Goal: Transaction & Acquisition: Purchase product/service

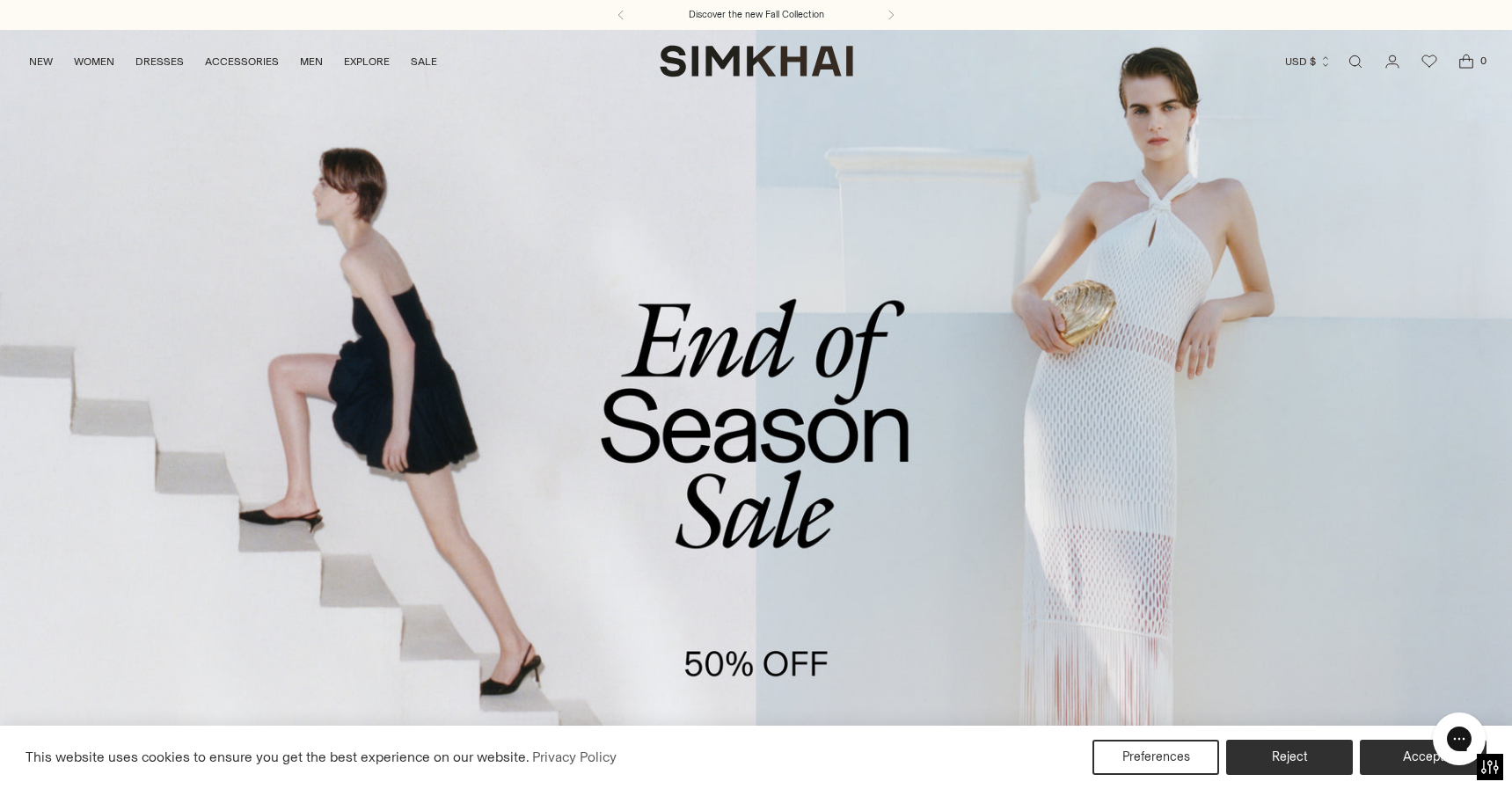
click at [622, 567] on link "/collections/sale" at bounding box center [756, 462] width 1512 height 867
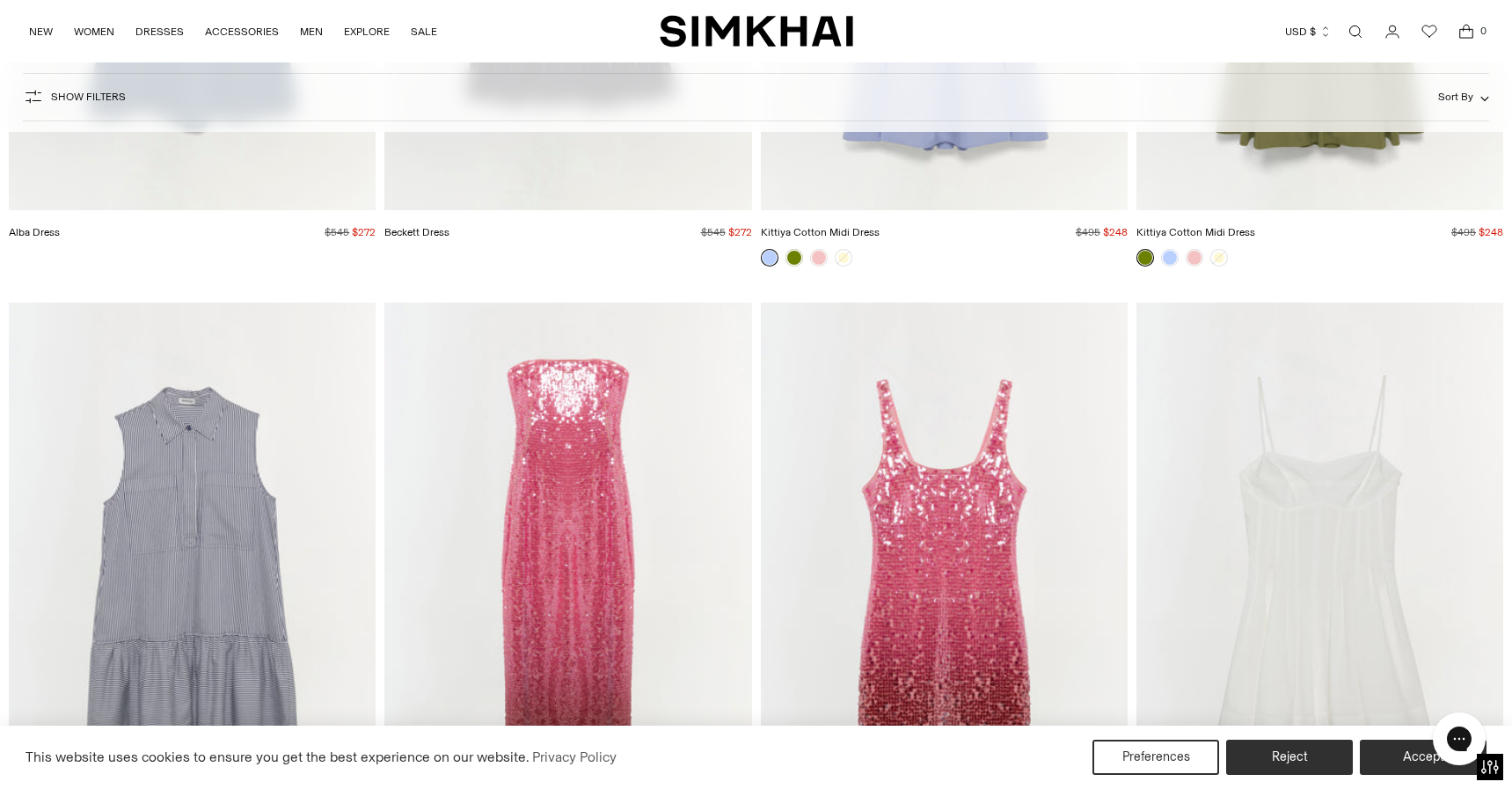
scroll to position [4046, 0]
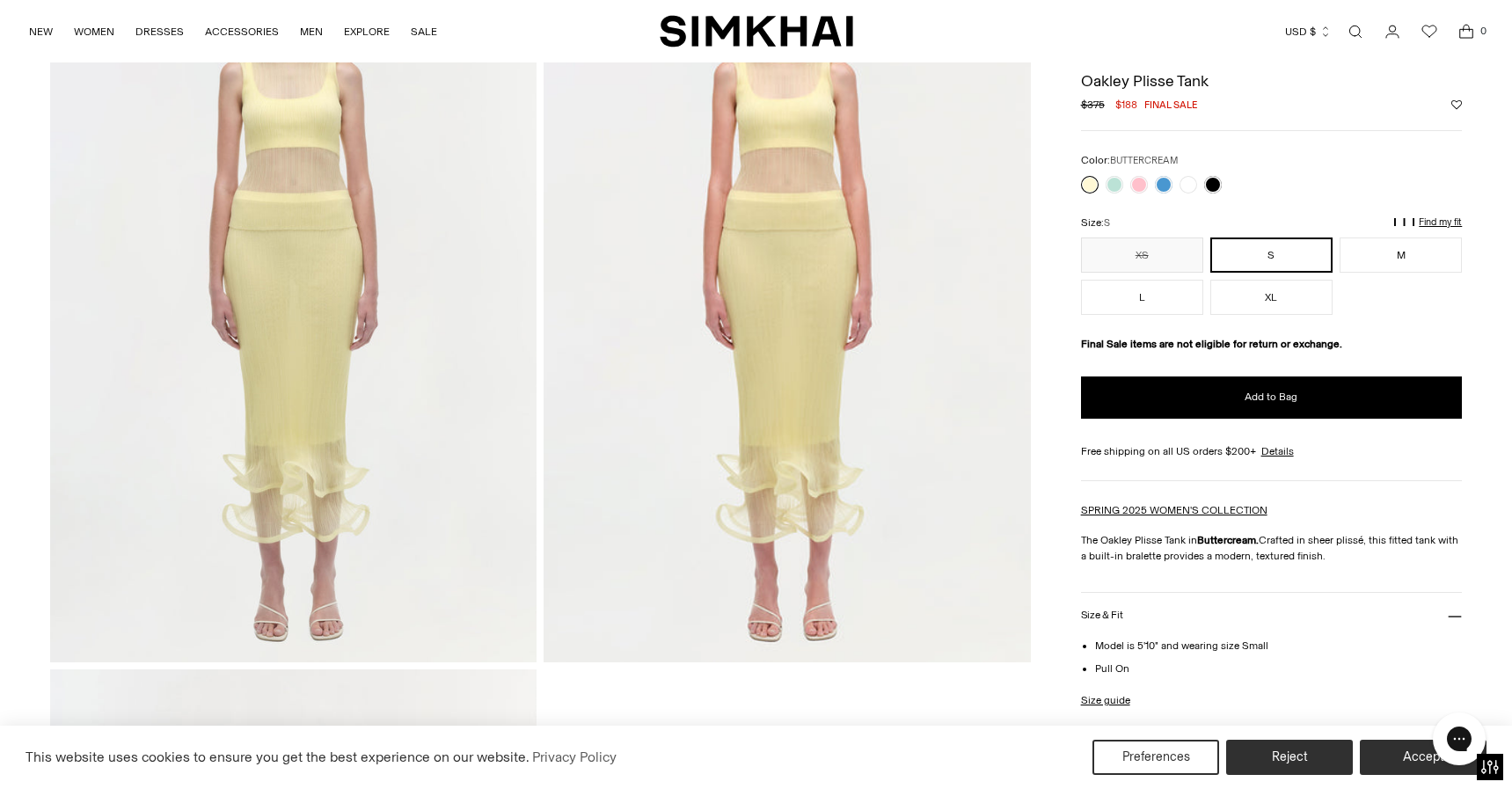
scroll to position [1407, 0]
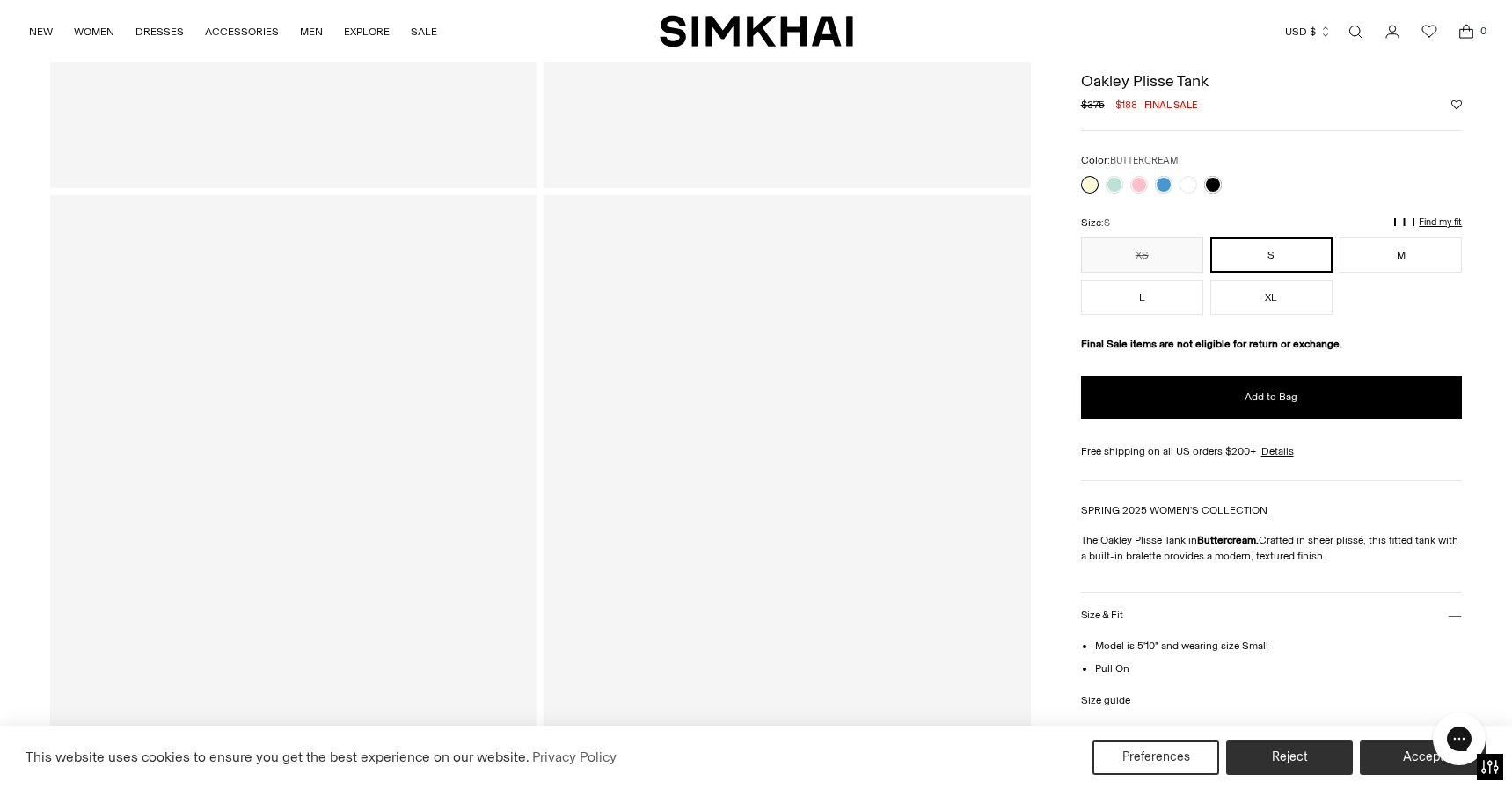
click at [1168, 179] on div "**********" at bounding box center [1272, 581] width 382 height 1038
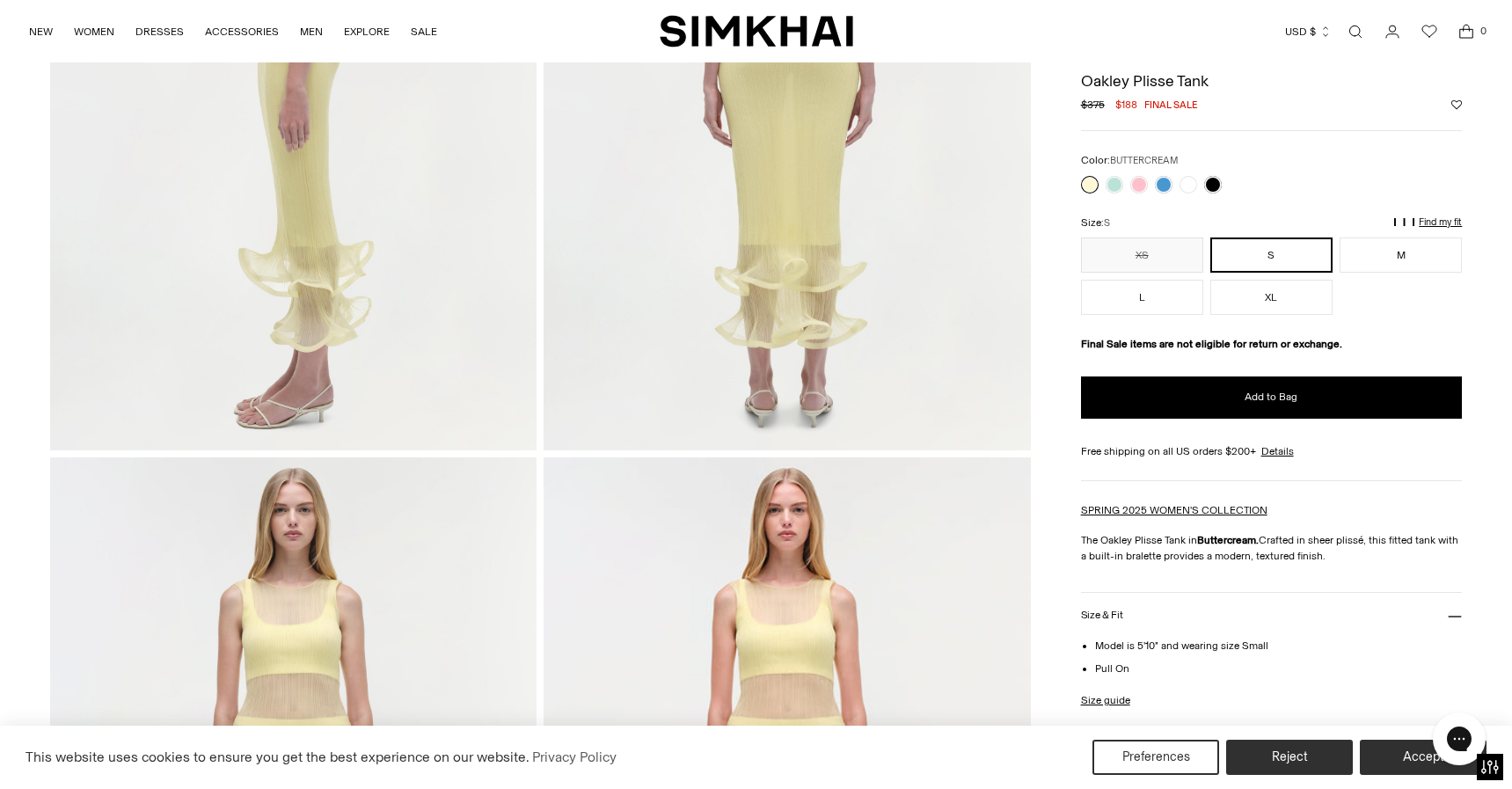
scroll to position [1144, 0]
click at [1187, 301] on button "L" at bounding box center [1142, 298] width 122 height 35
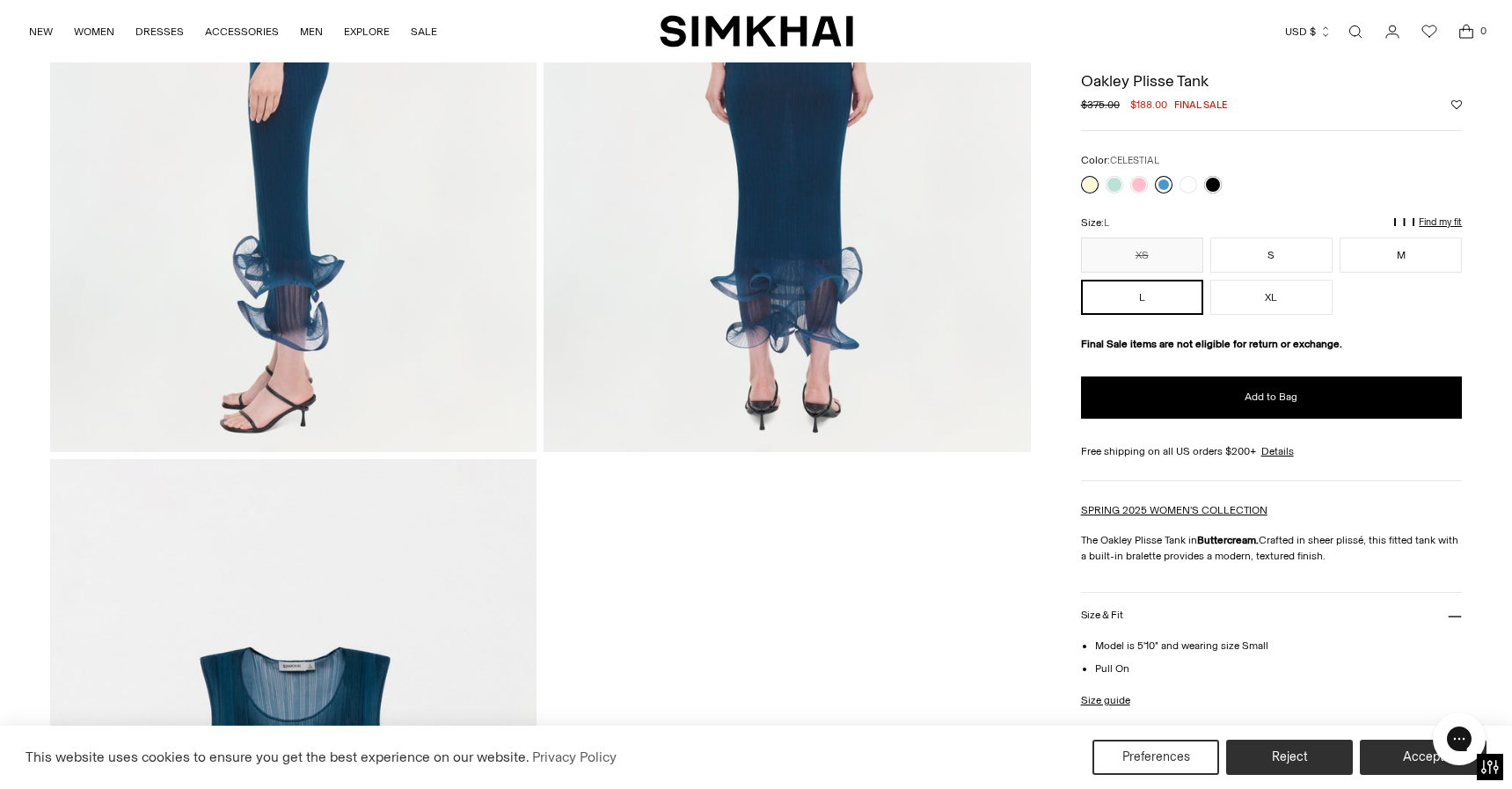
click at [1164, 187] on link at bounding box center [1164, 185] width 18 height 18
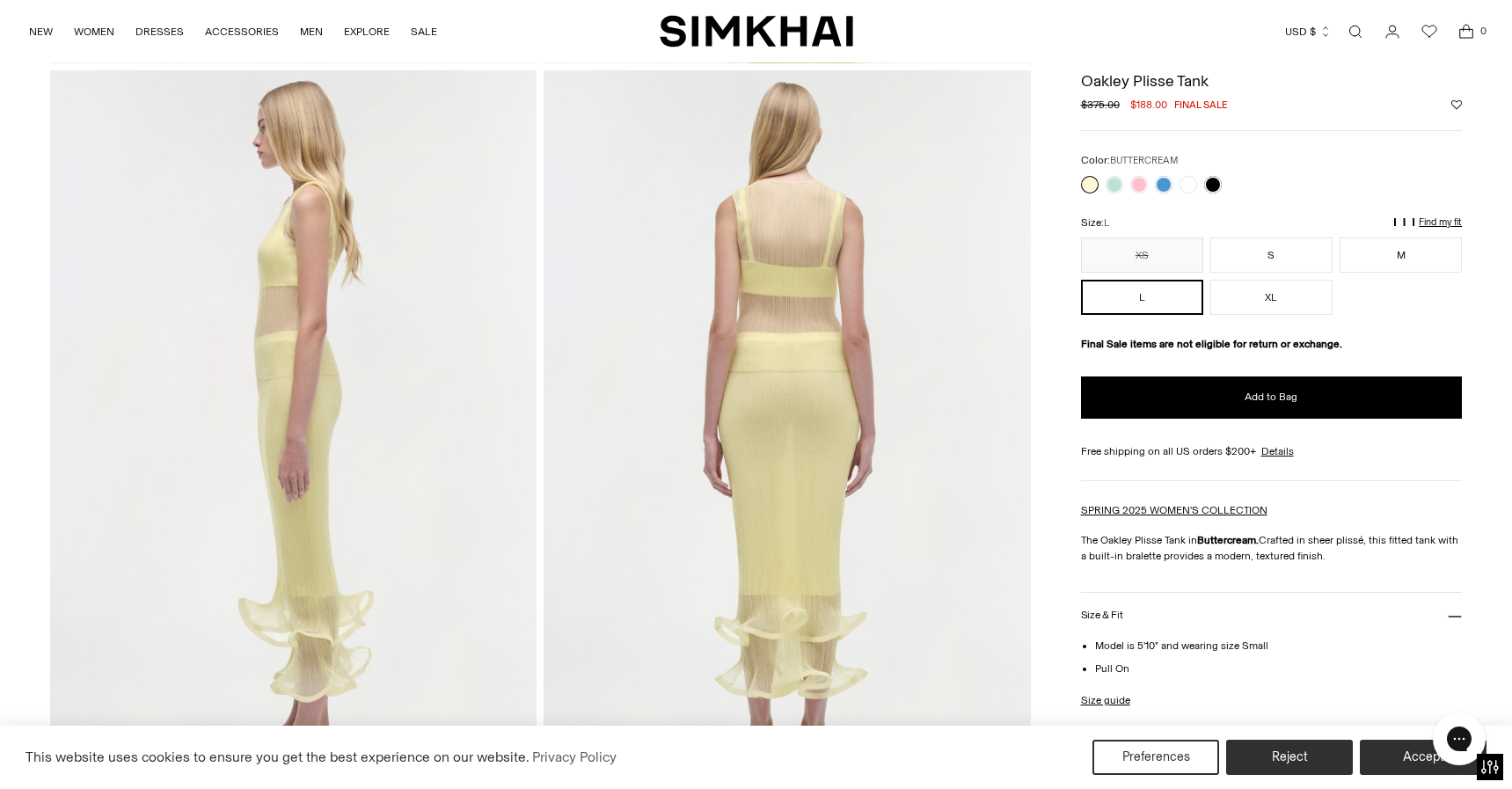
scroll to position [792, 0]
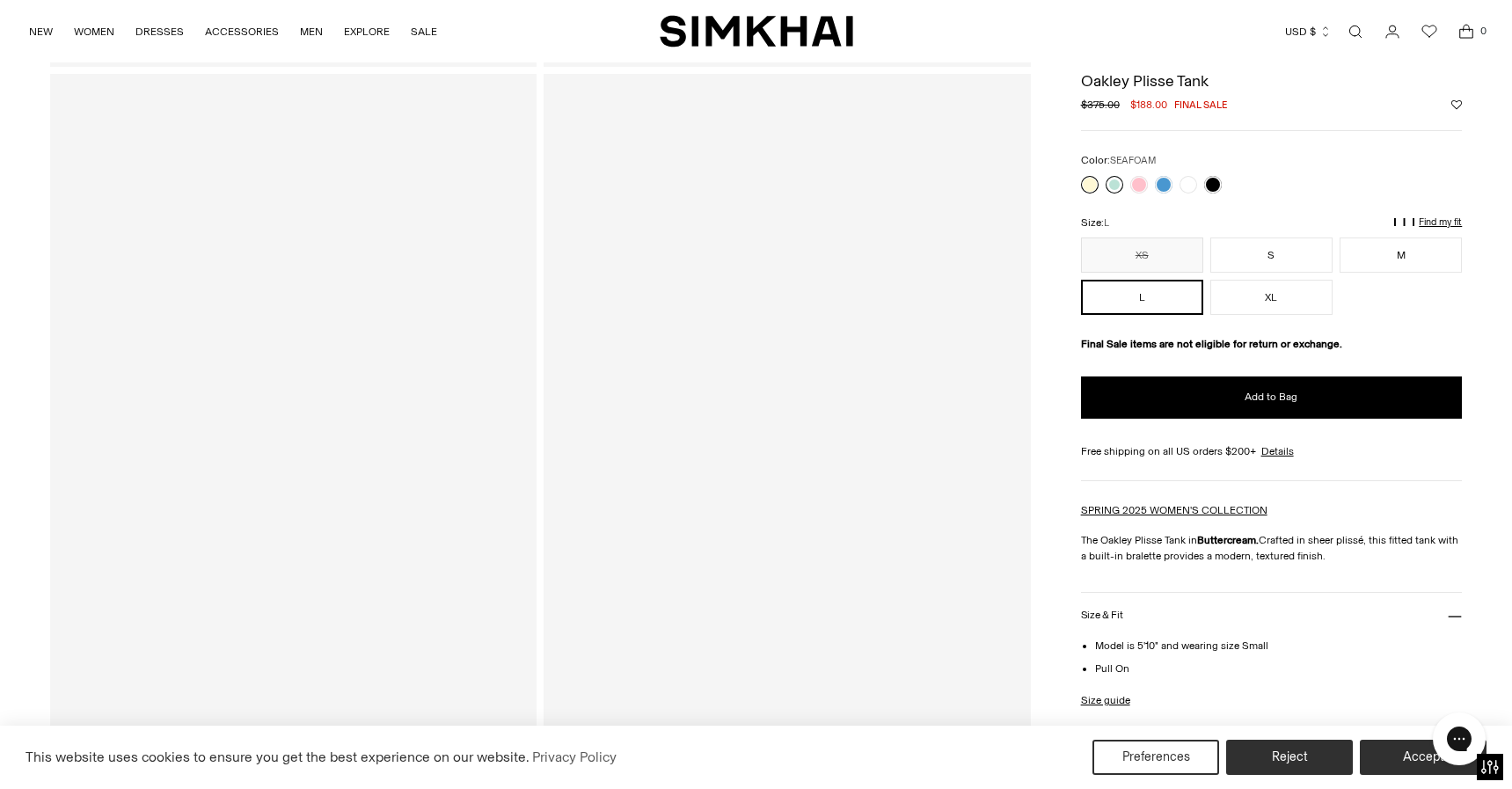
click at [1113, 187] on link at bounding box center [1115, 185] width 18 height 18
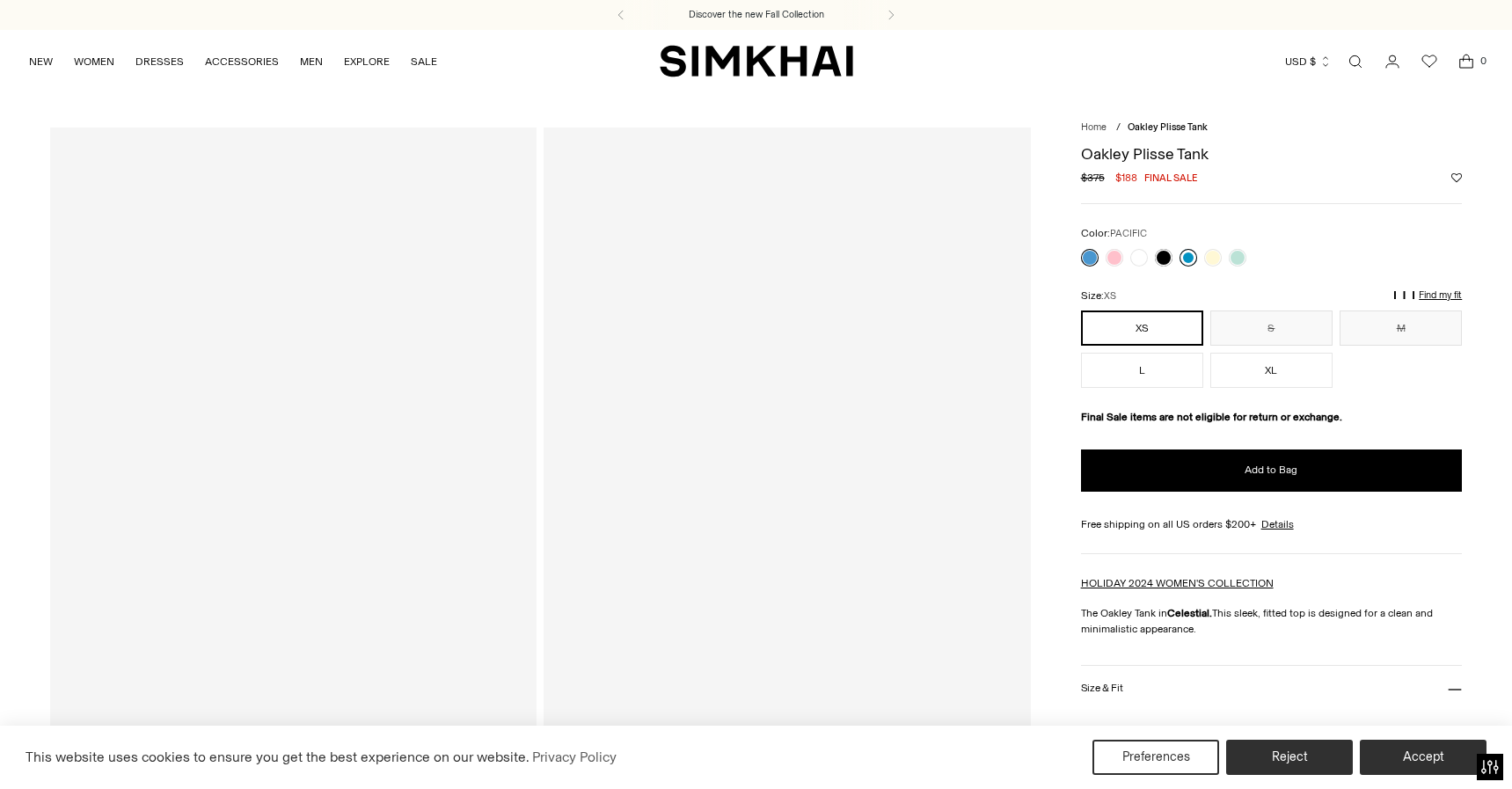
click at [1187, 256] on link at bounding box center [1189, 258] width 18 height 18
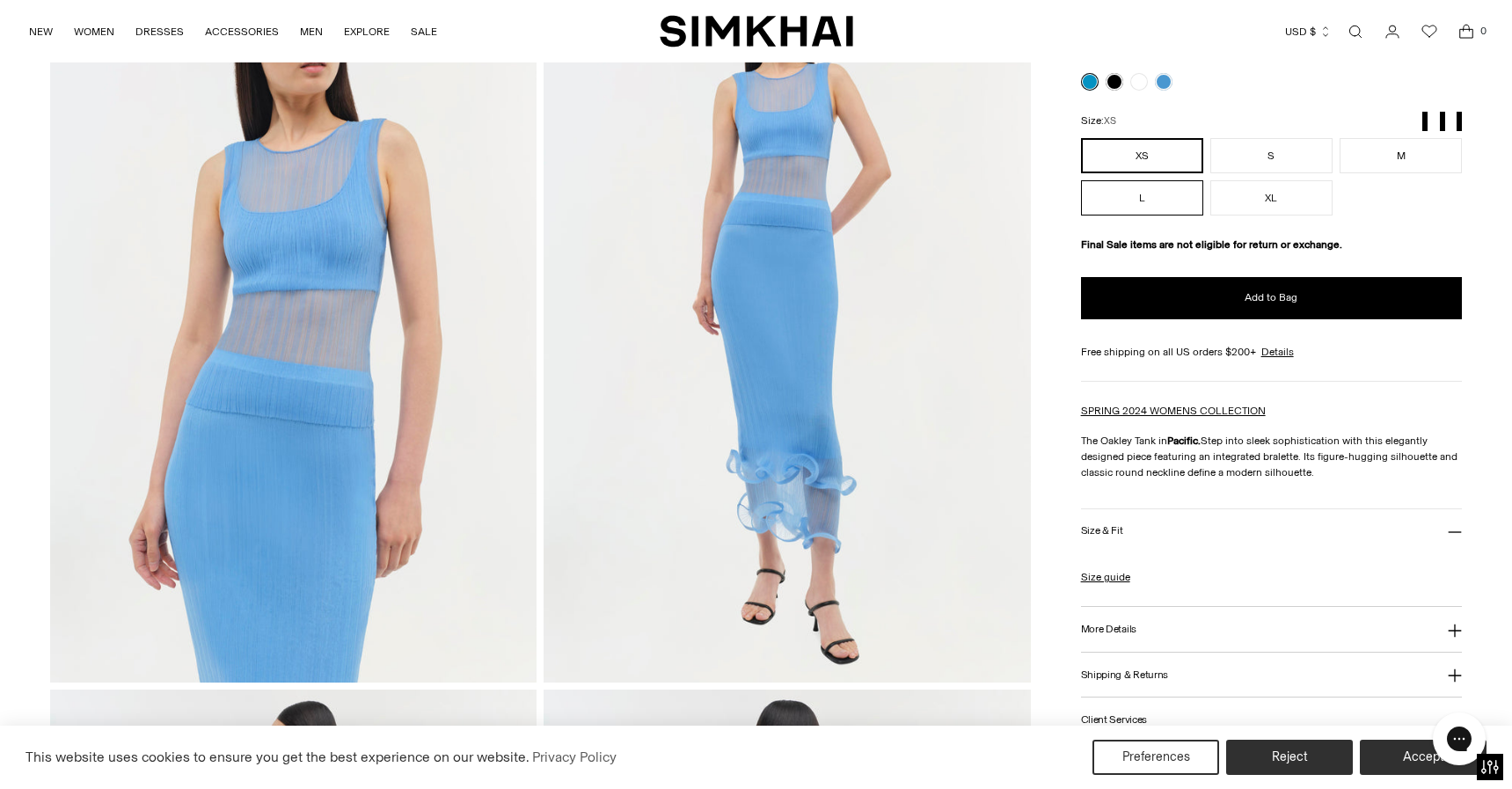
click at [1175, 197] on button "L" at bounding box center [1142, 198] width 122 height 35
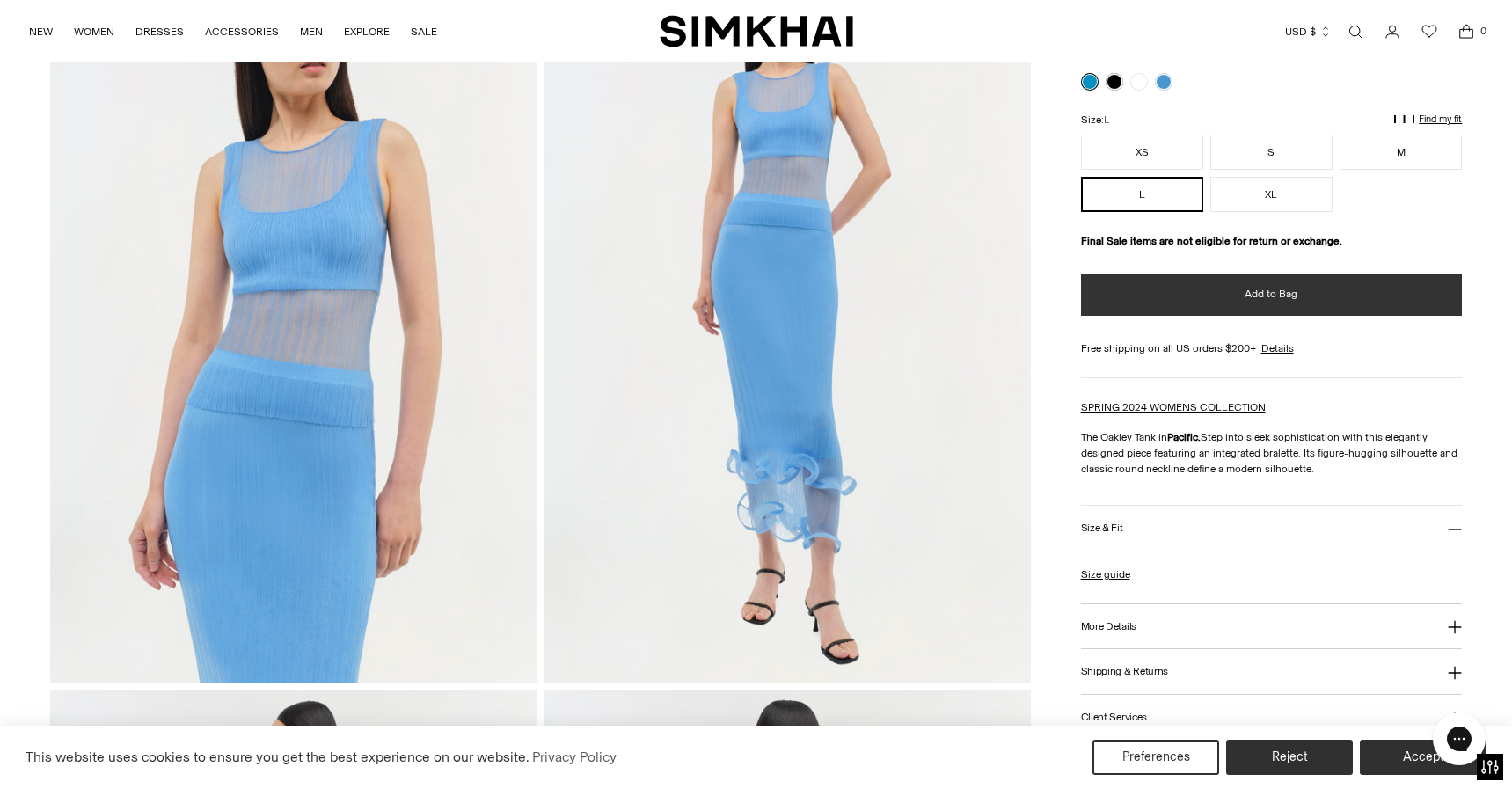
click at [1285, 296] on span "Add to Bag" at bounding box center [1272, 294] width 53 height 15
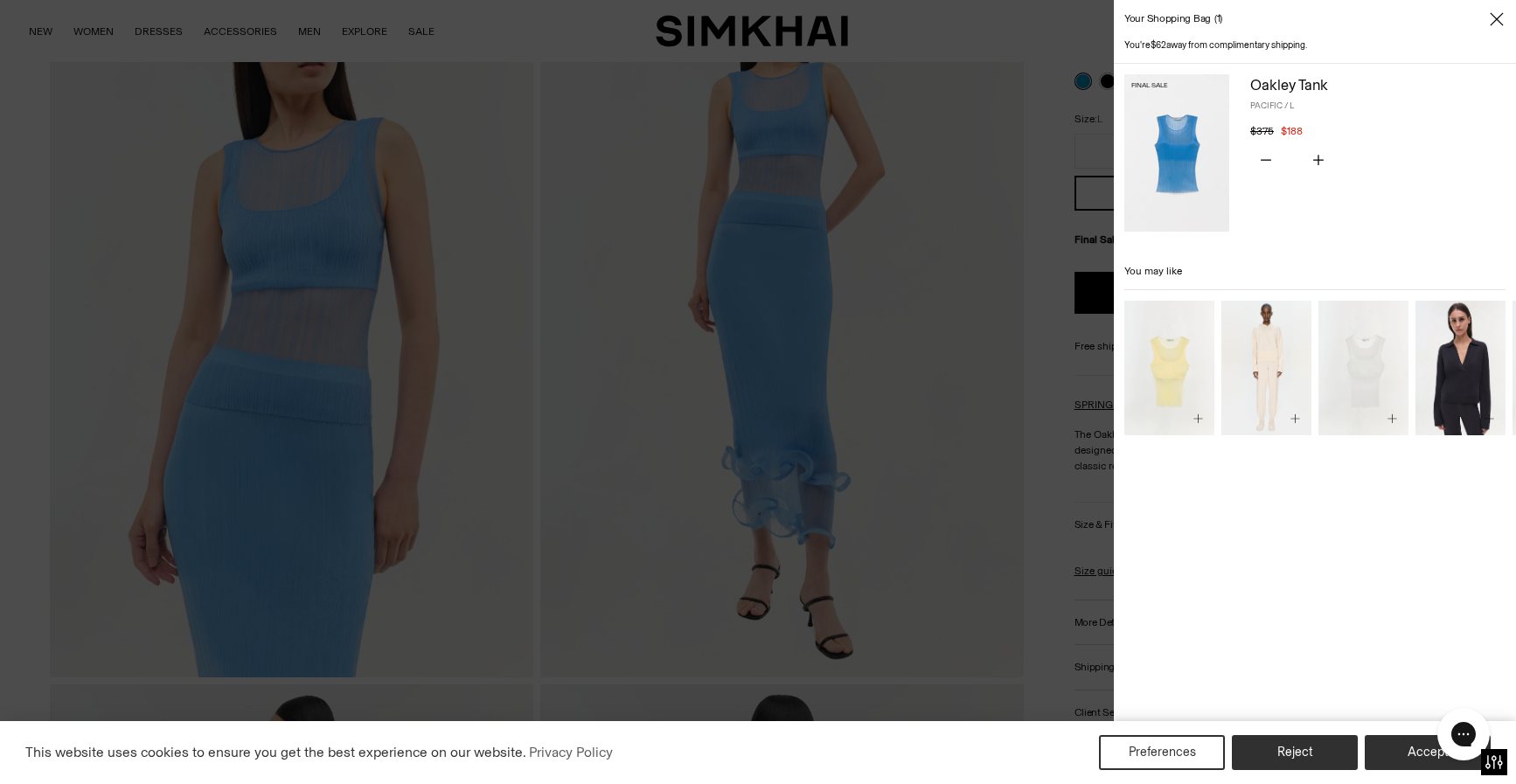
click at [987, 242] on div at bounding box center [758, 392] width 1516 height 784
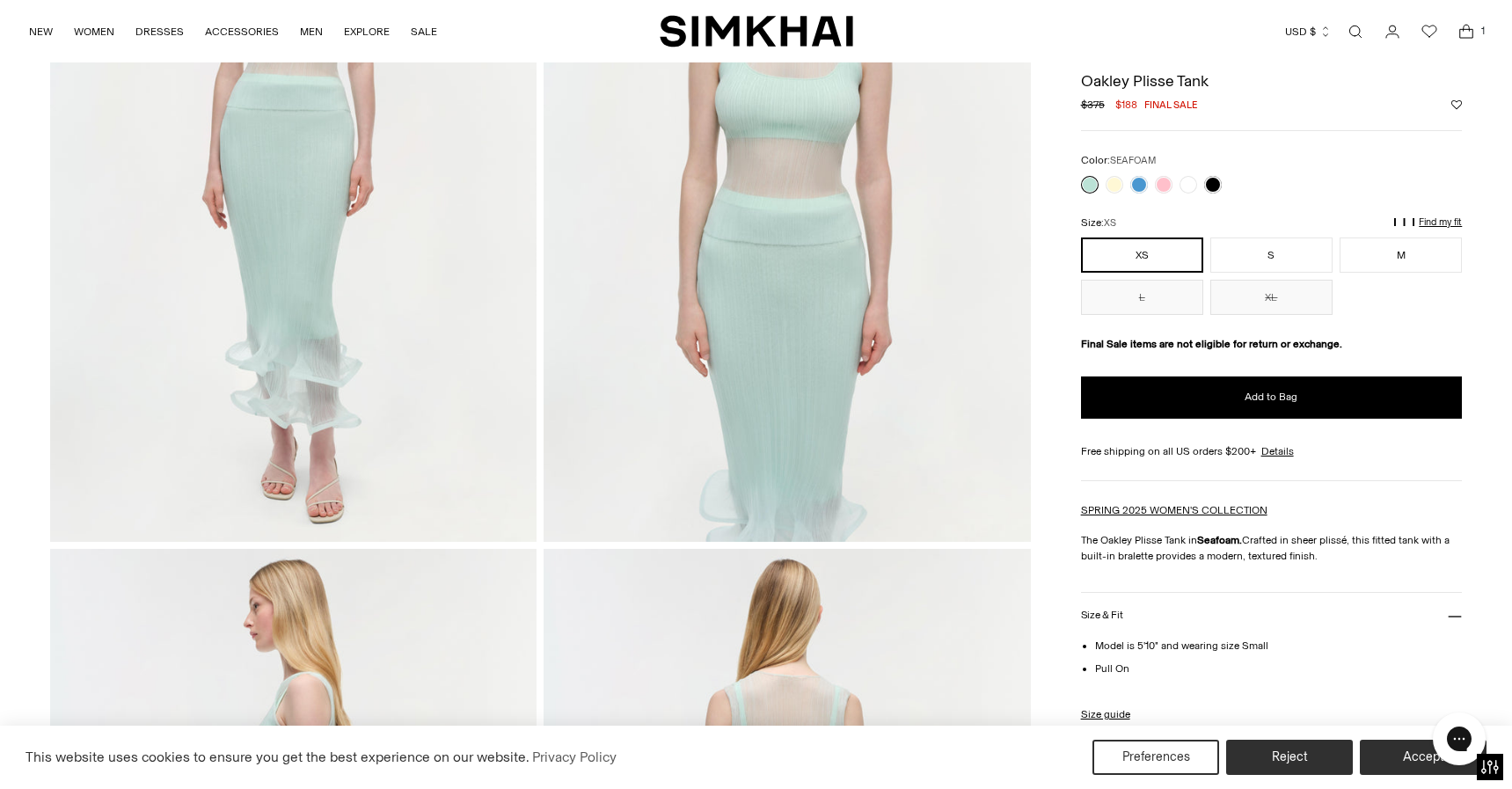
scroll to position [176, 0]
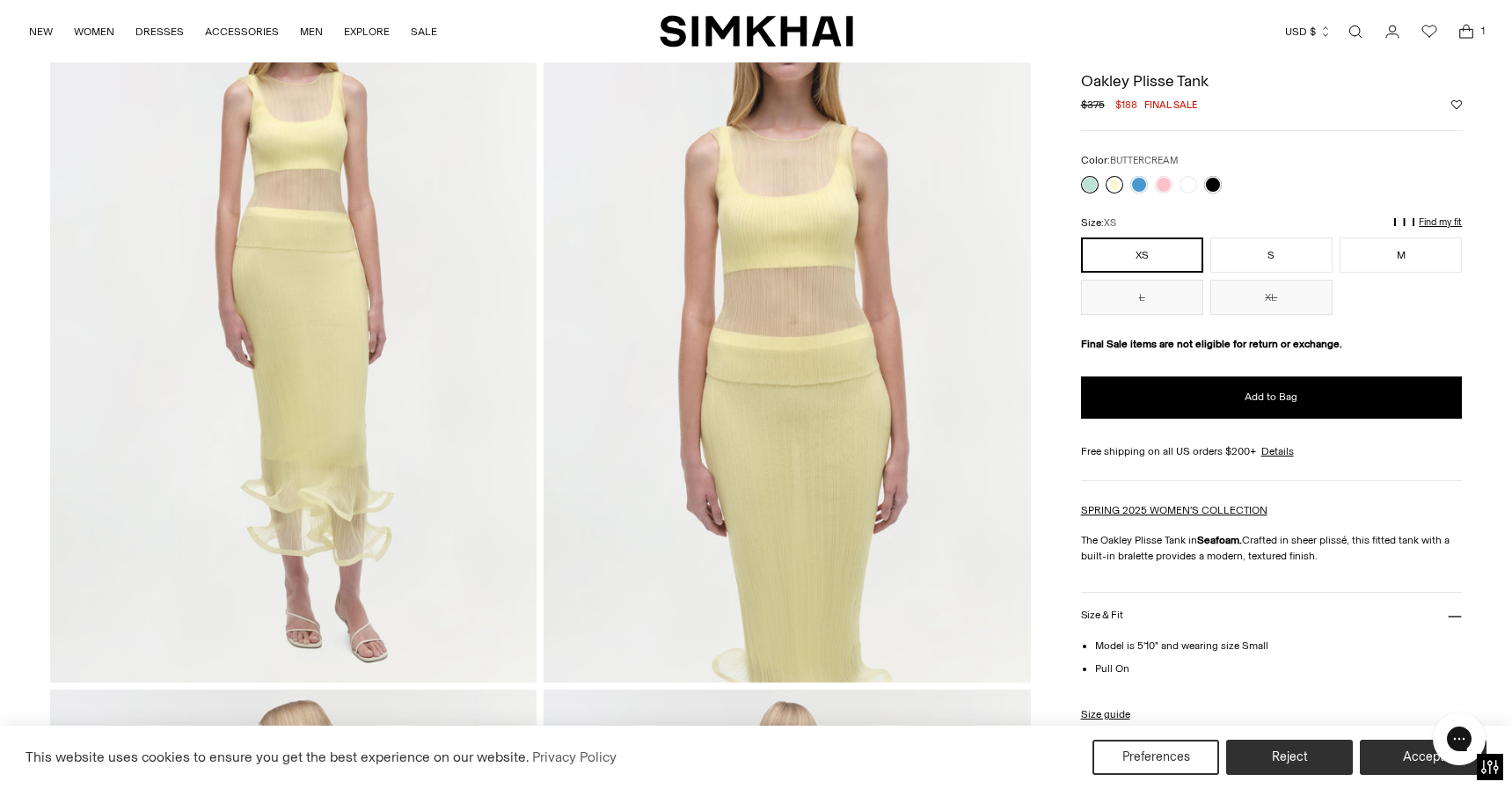
click at [1109, 183] on link at bounding box center [1115, 185] width 18 height 18
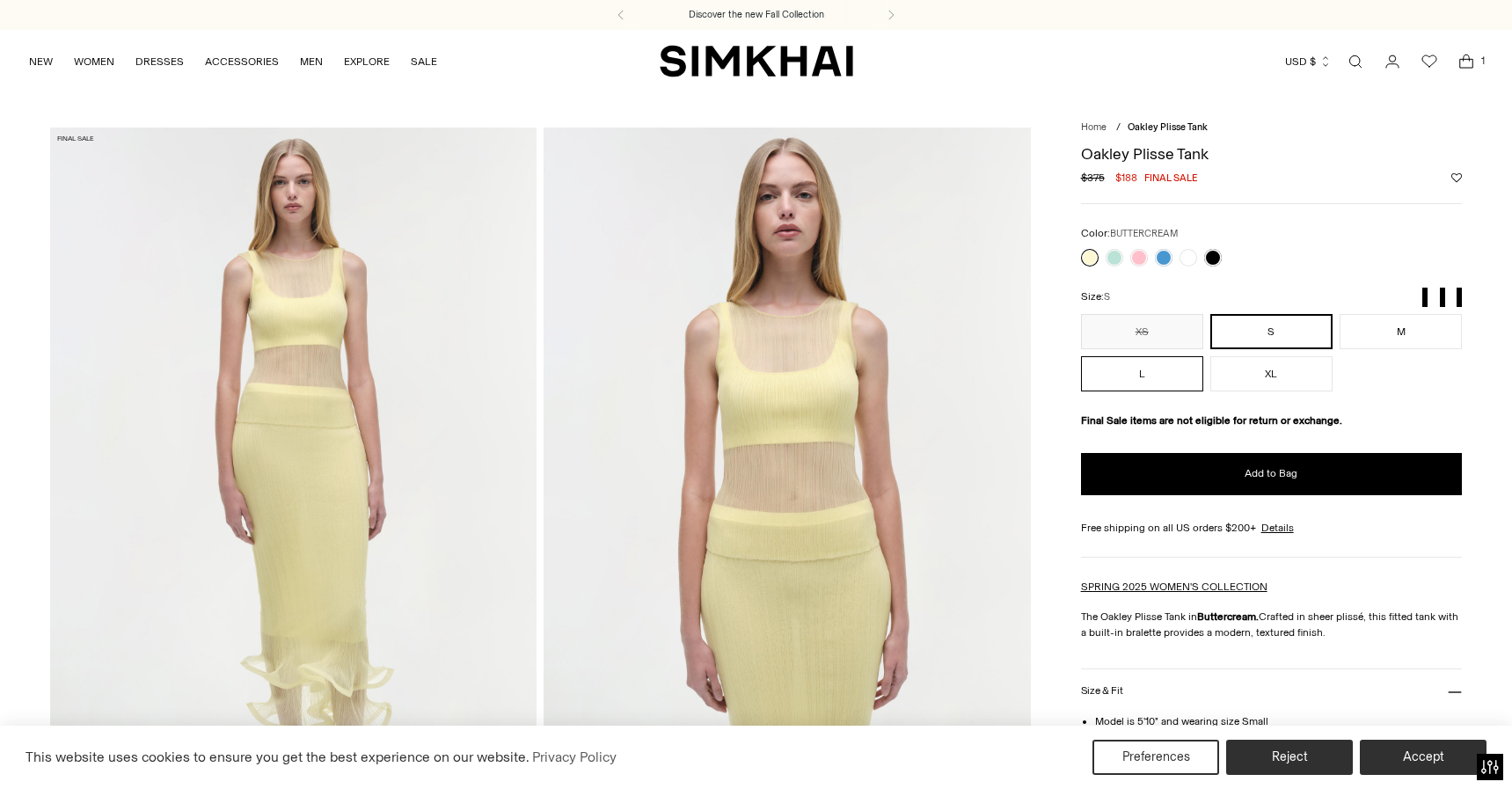
click at [1131, 374] on button "L" at bounding box center [1142, 374] width 122 height 35
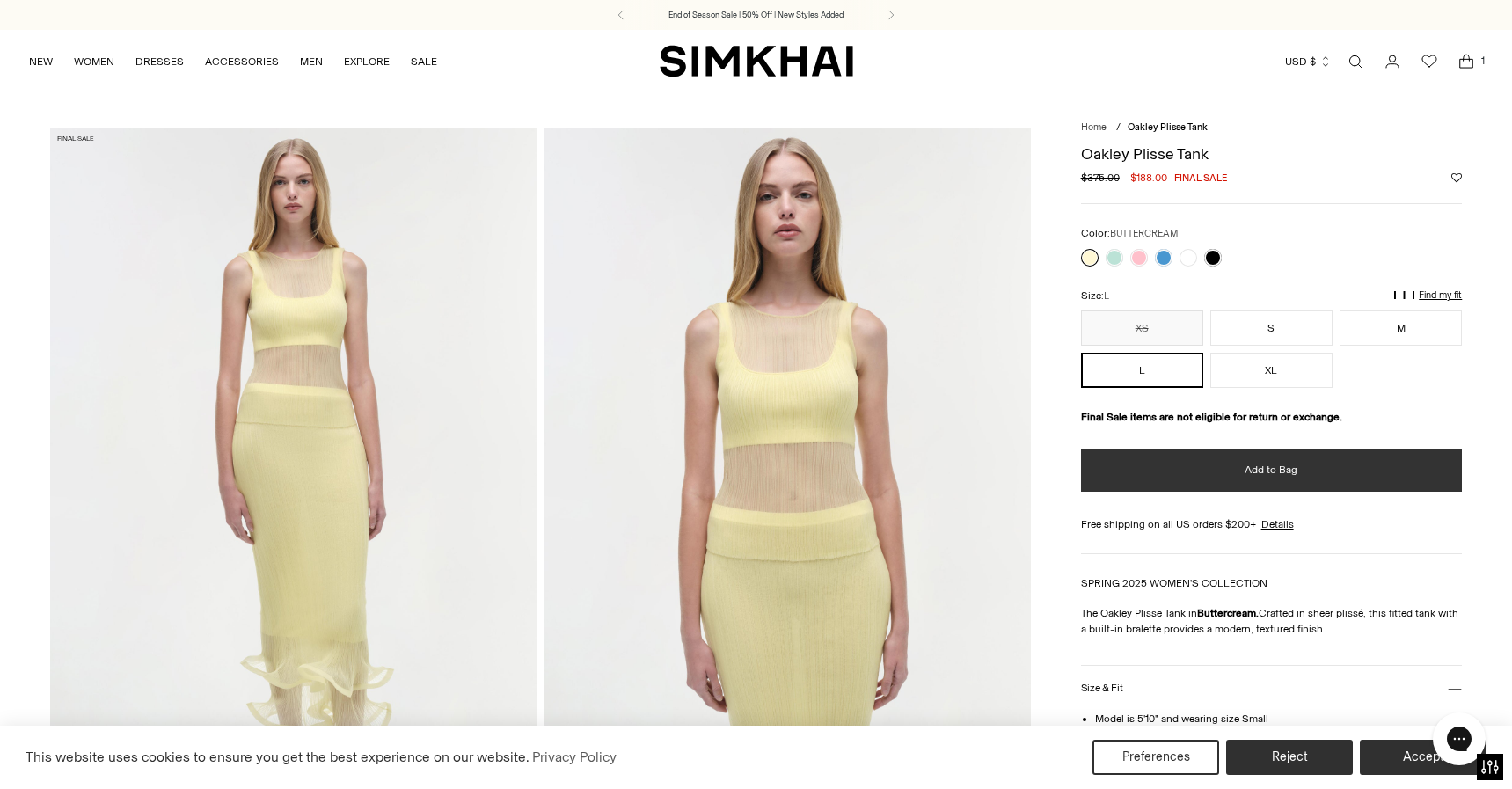
click at [1228, 467] on button "Add to Bag" at bounding box center [1272, 470] width 382 height 42
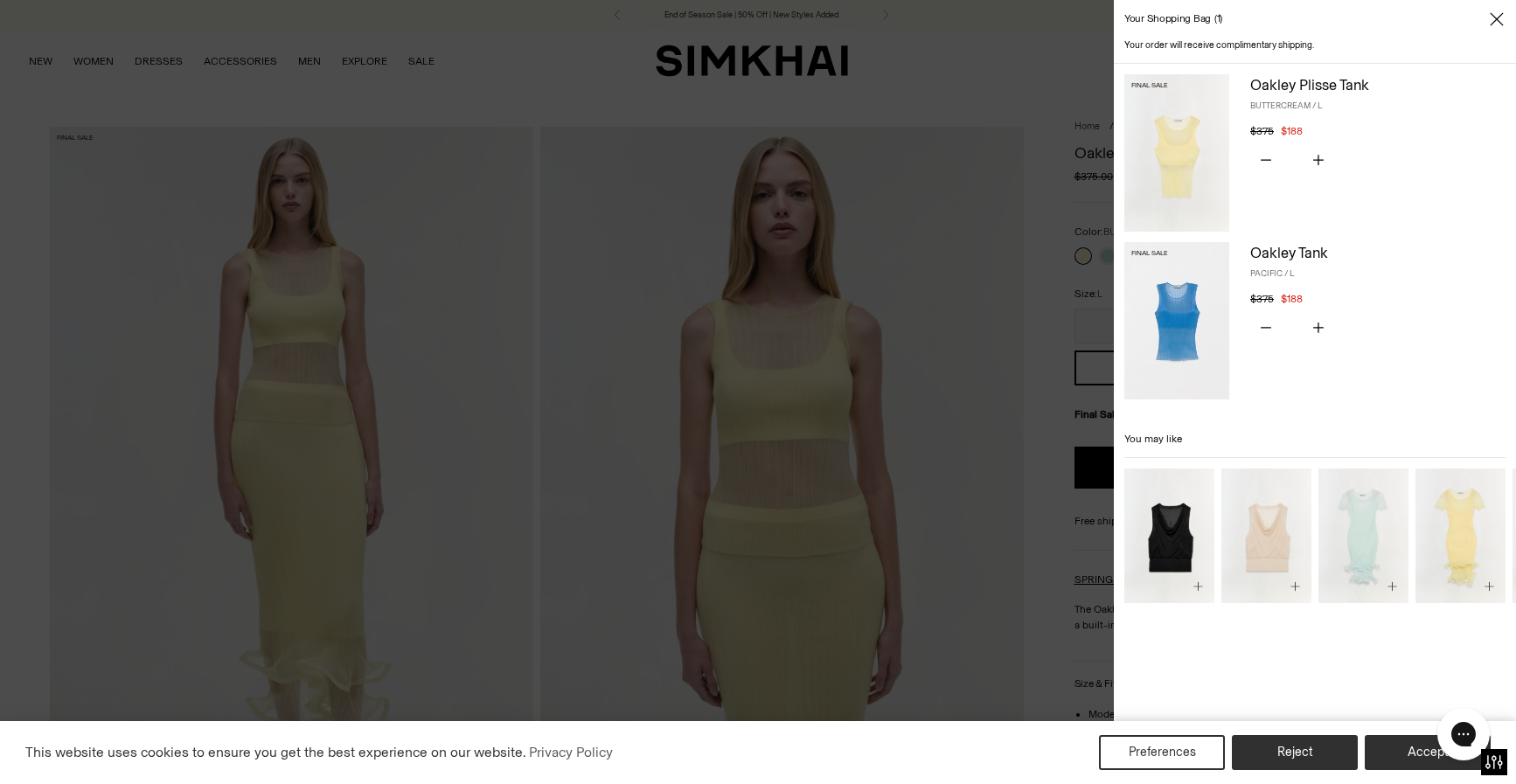
click at [966, 76] on div at bounding box center [758, 392] width 1516 height 784
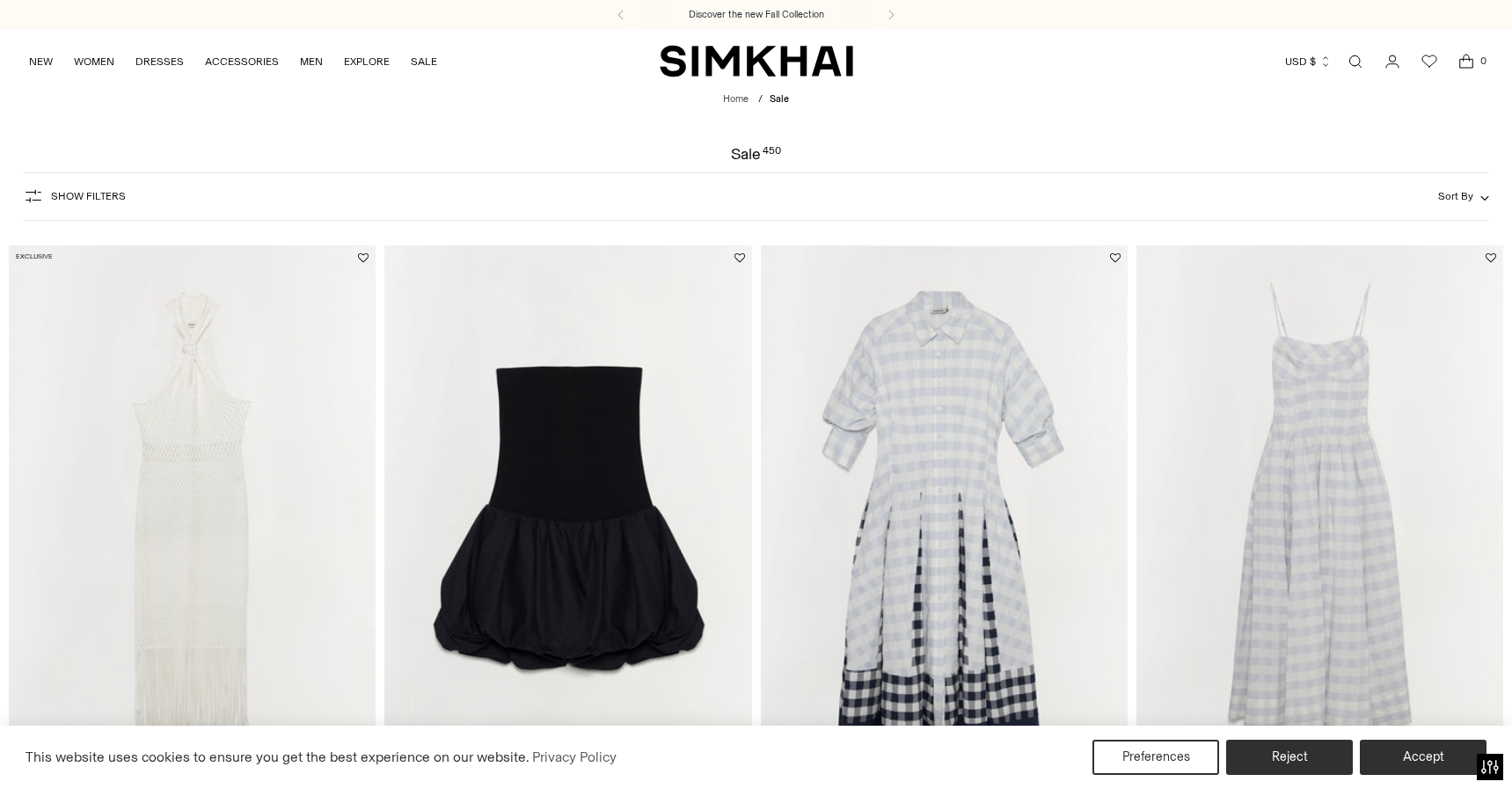
scroll to position [3661, 0]
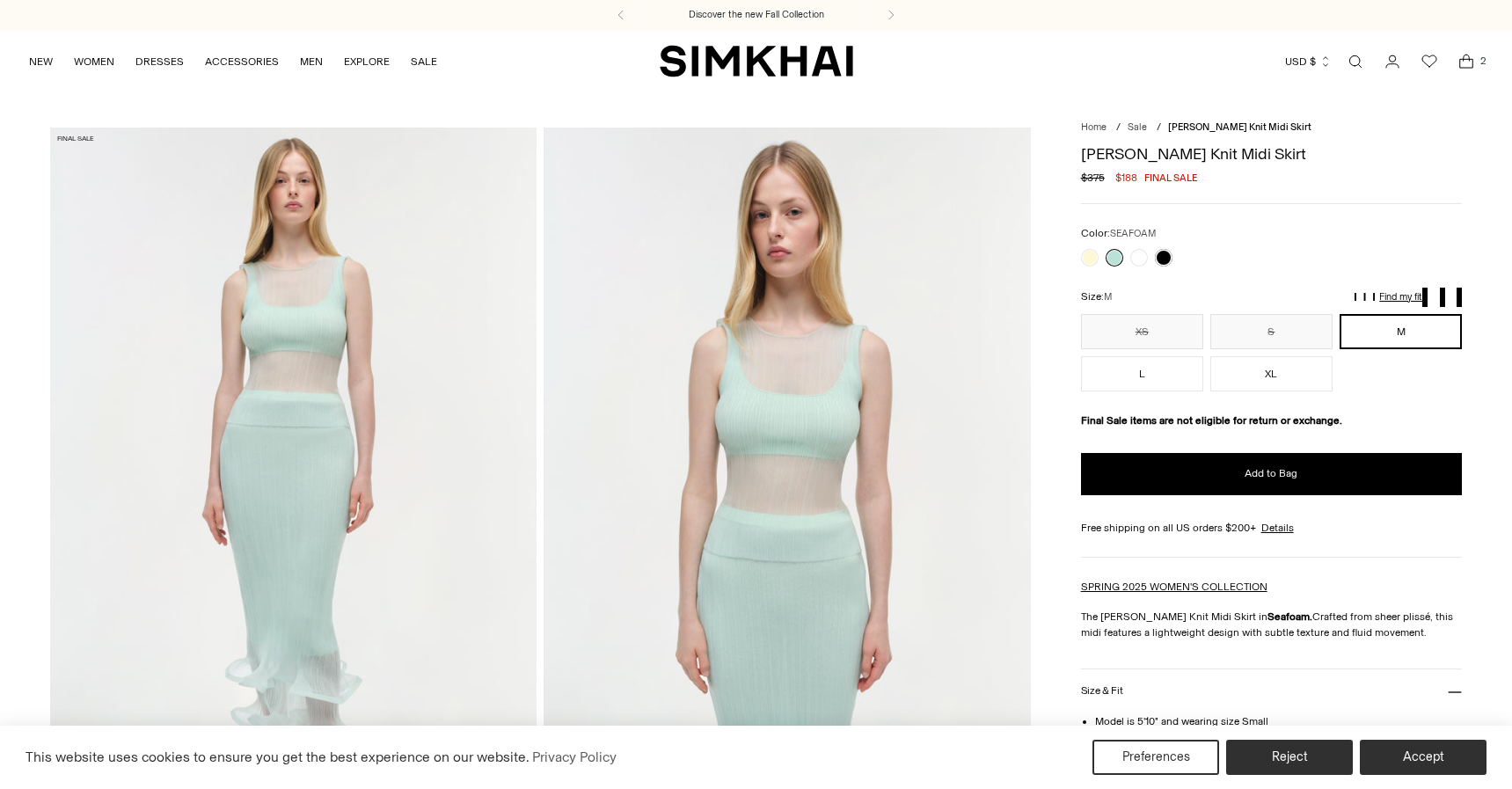
click at [1151, 368] on button "L" at bounding box center [1142, 374] width 122 height 35
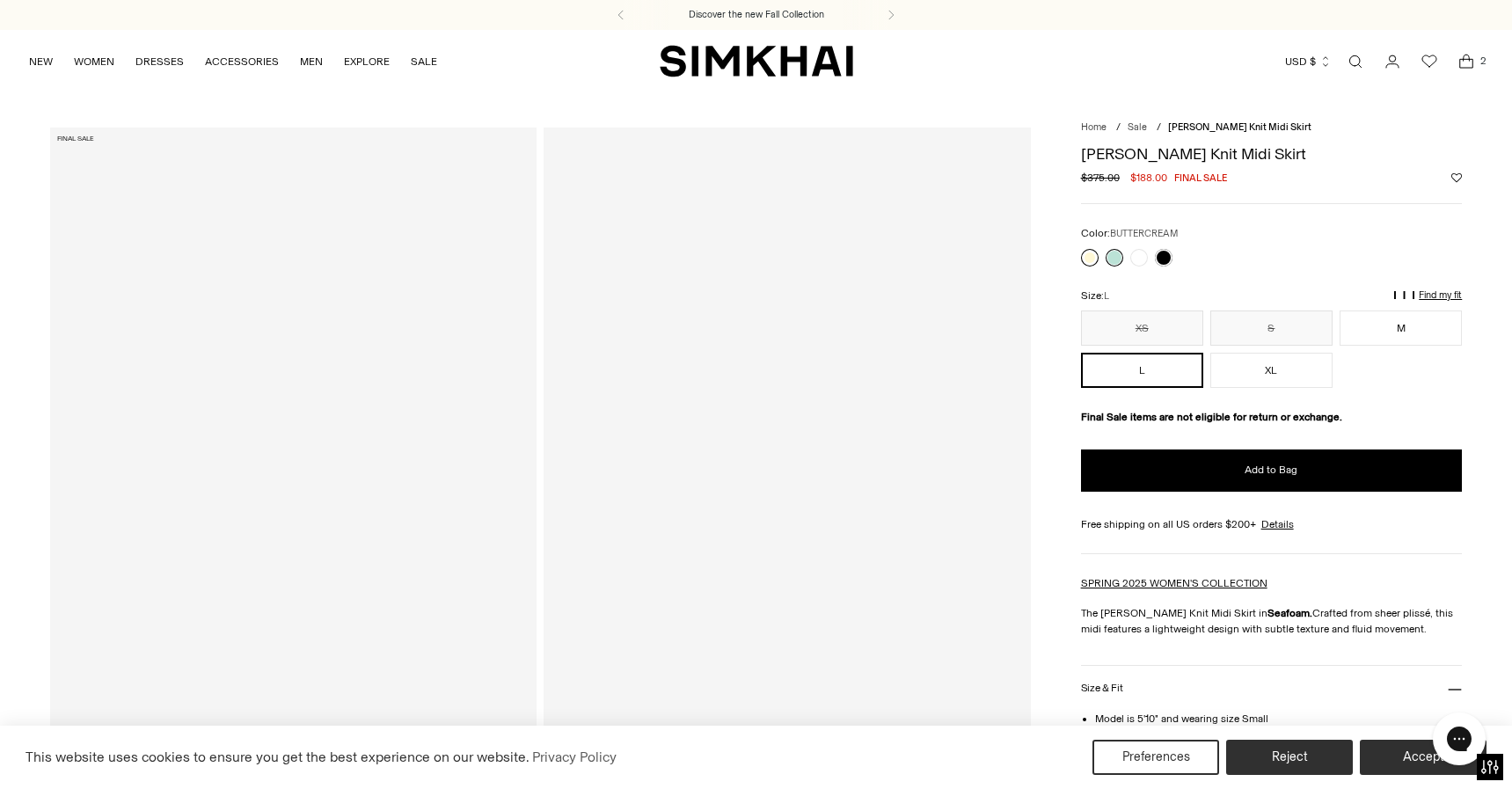
click at [1091, 255] on link at bounding box center [1090, 258] width 18 height 18
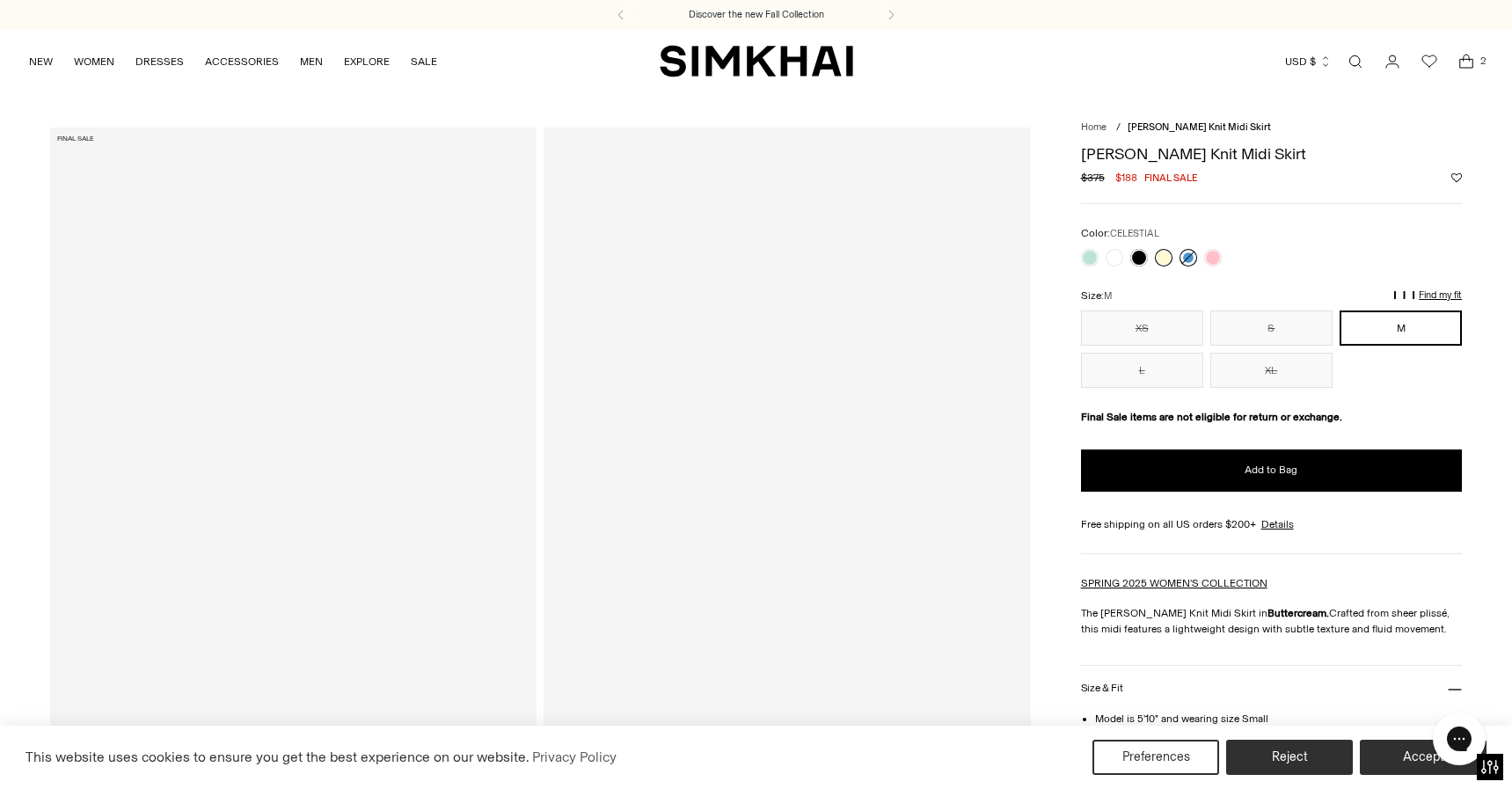
click at [1189, 254] on link at bounding box center [1189, 258] width 18 height 18
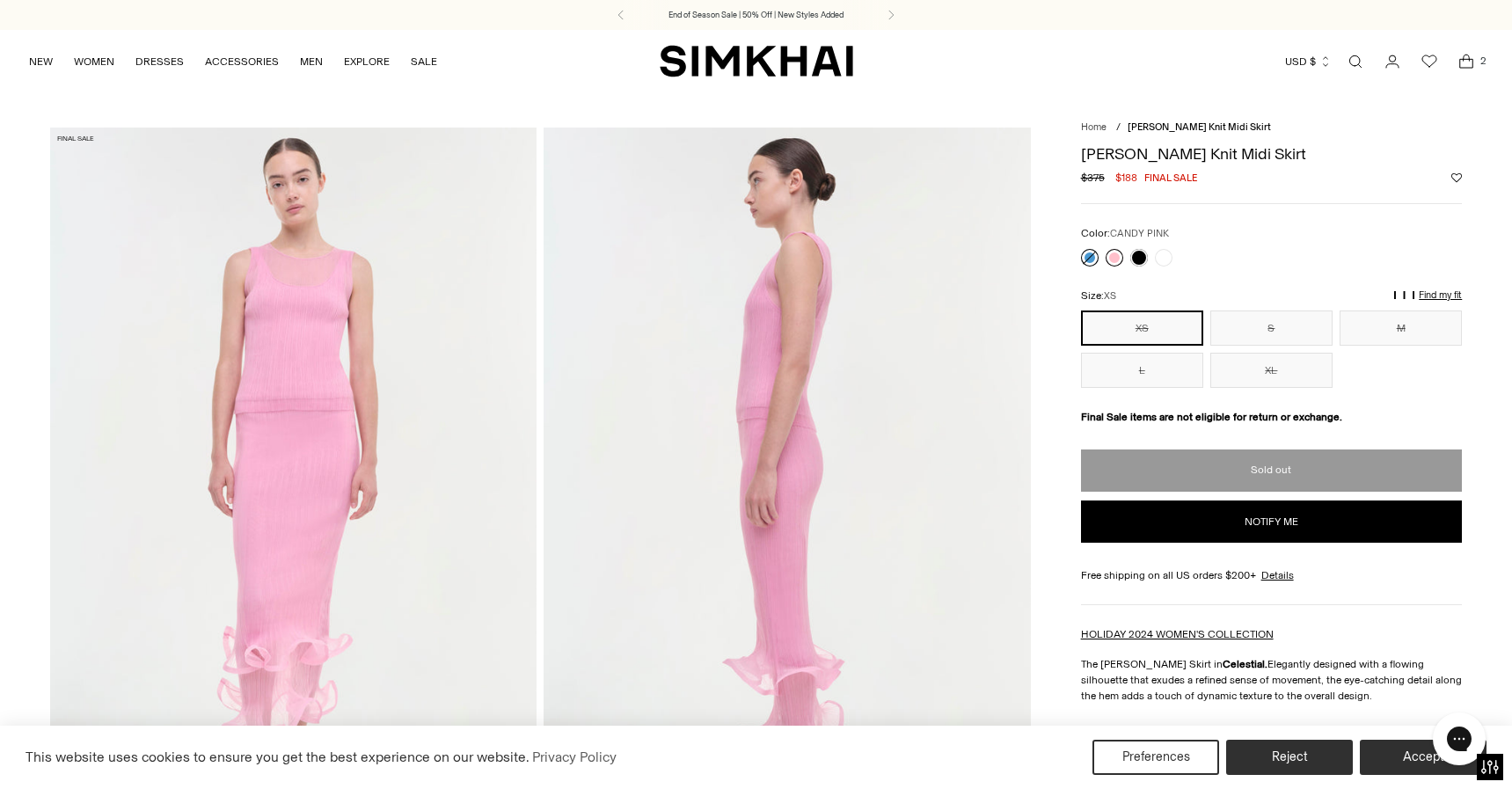
click at [1117, 255] on link at bounding box center [1115, 258] width 18 height 18
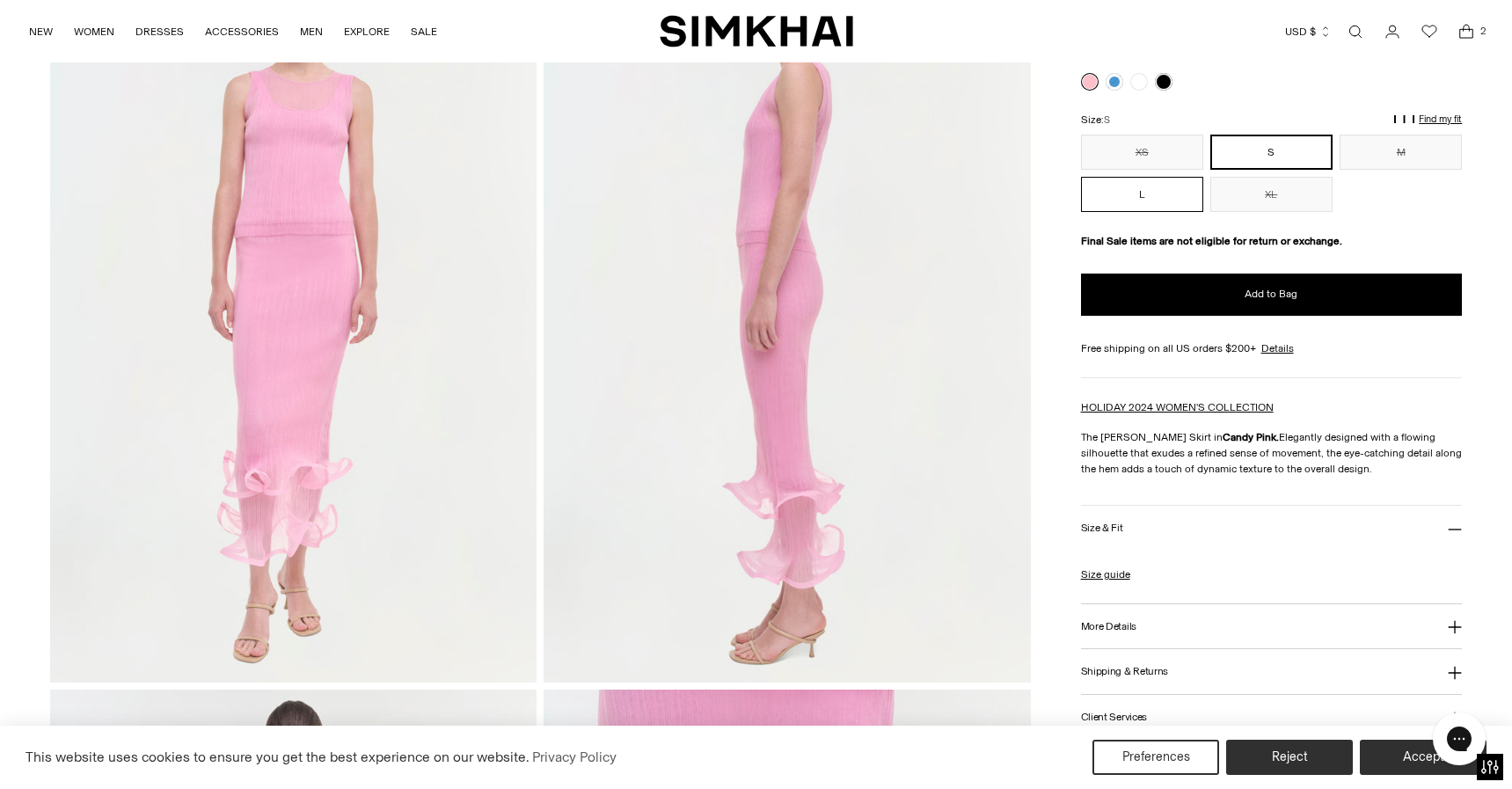
click at [1128, 195] on button "L" at bounding box center [1142, 195] width 122 height 35
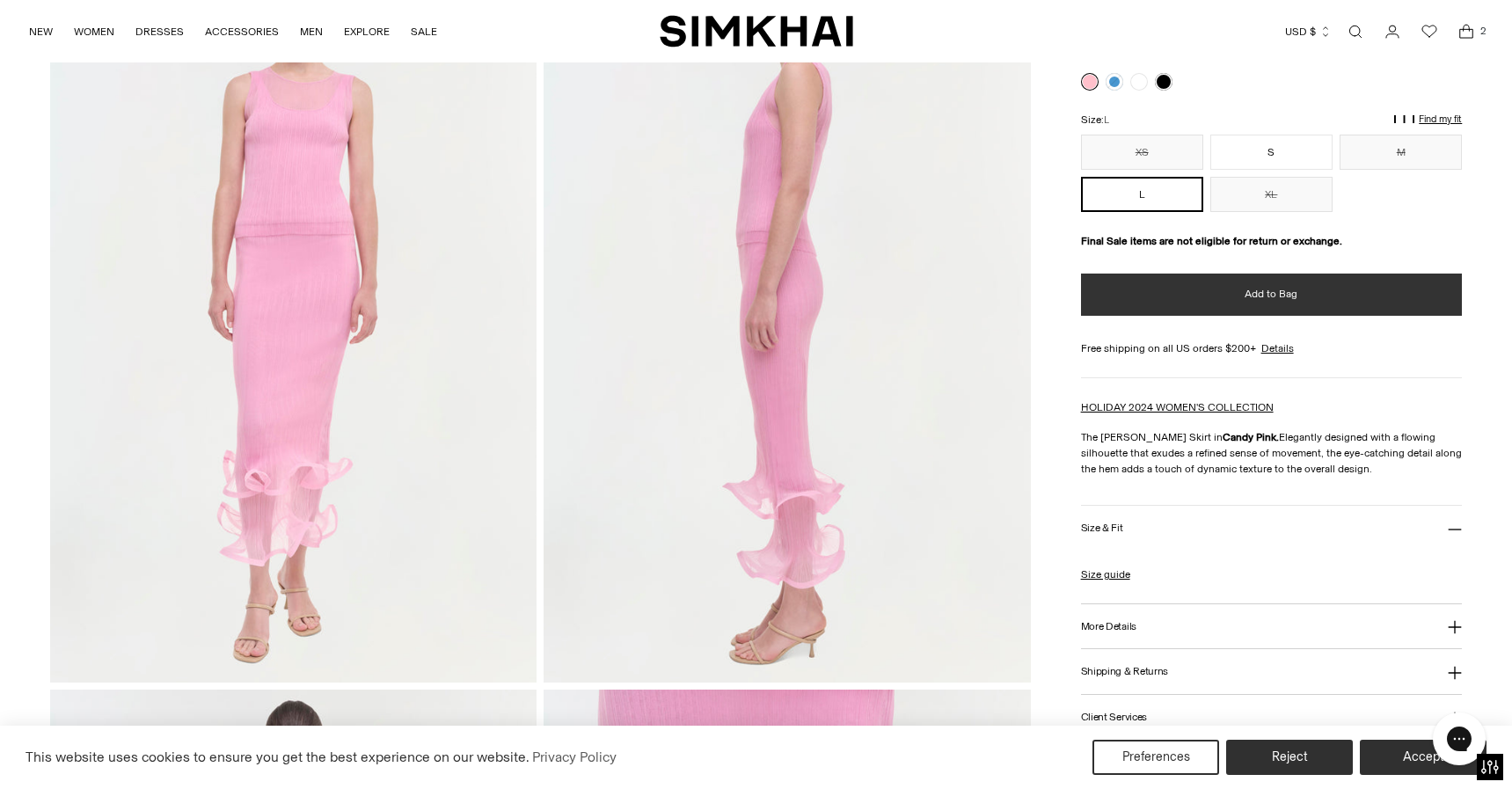
click at [1165, 282] on button "Add to Bag" at bounding box center [1272, 295] width 382 height 42
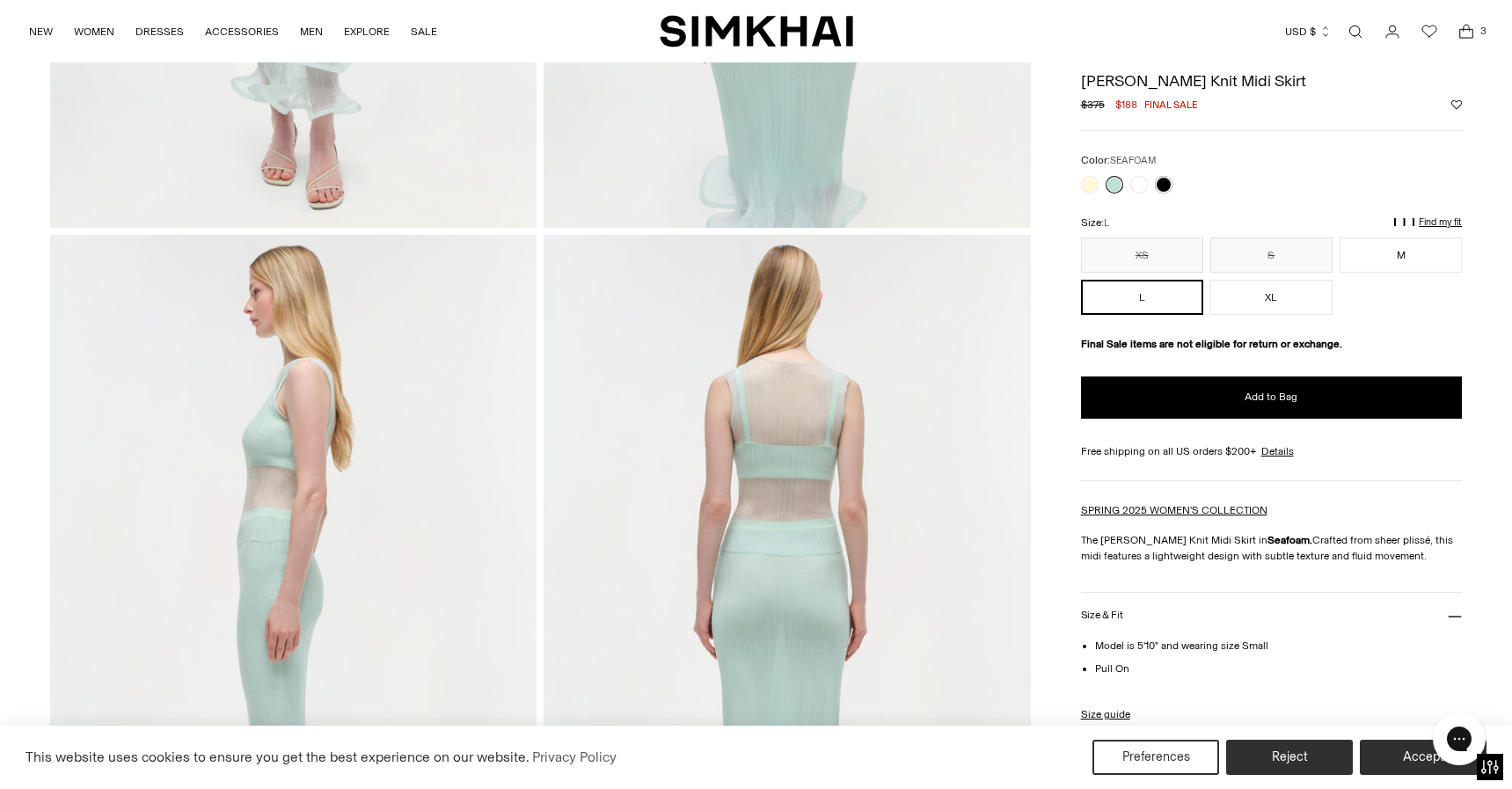
scroll to position [624, 0]
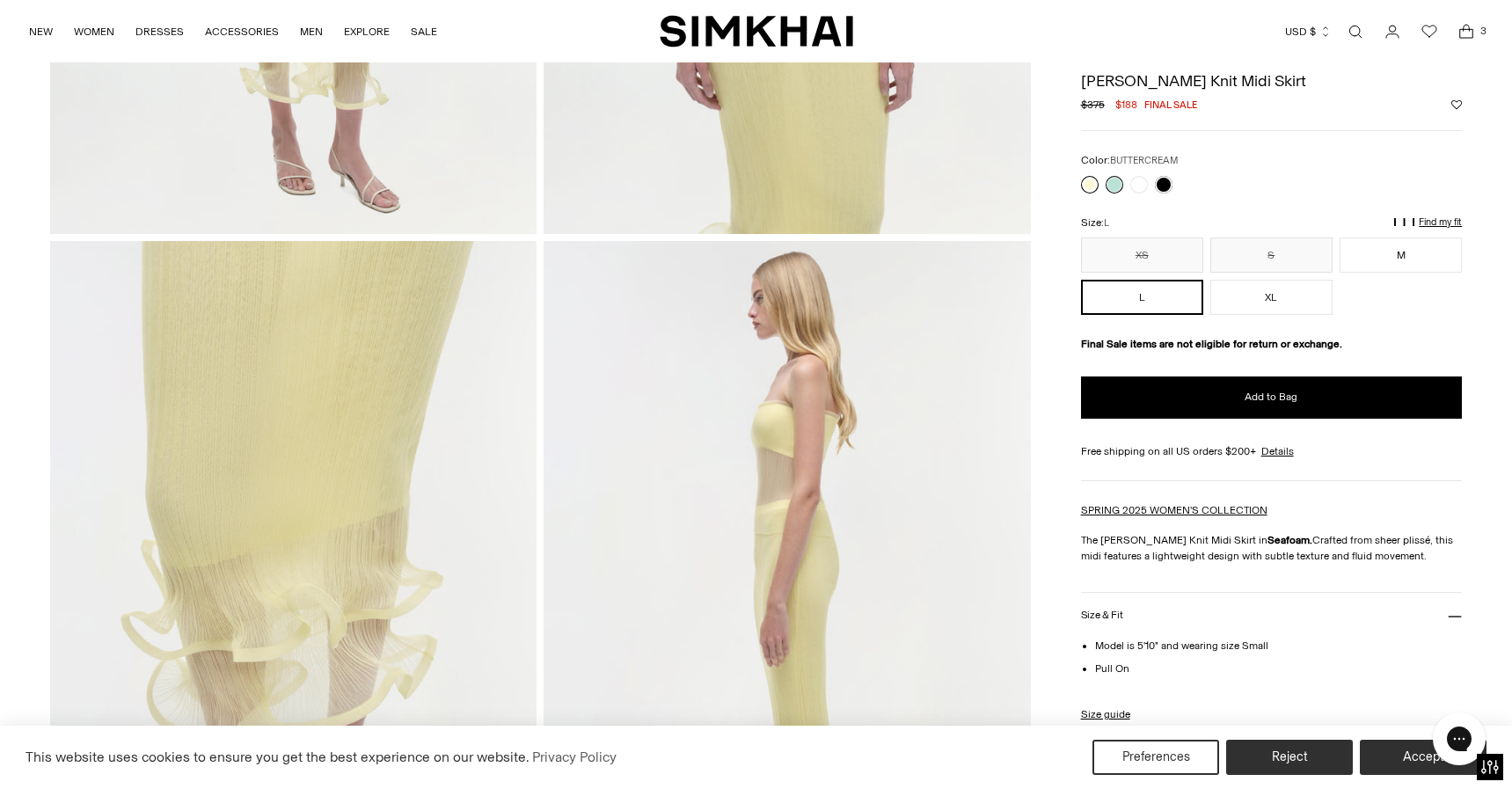
click at [1092, 185] on link at bounding box center [1090, 185] width 18 height 18
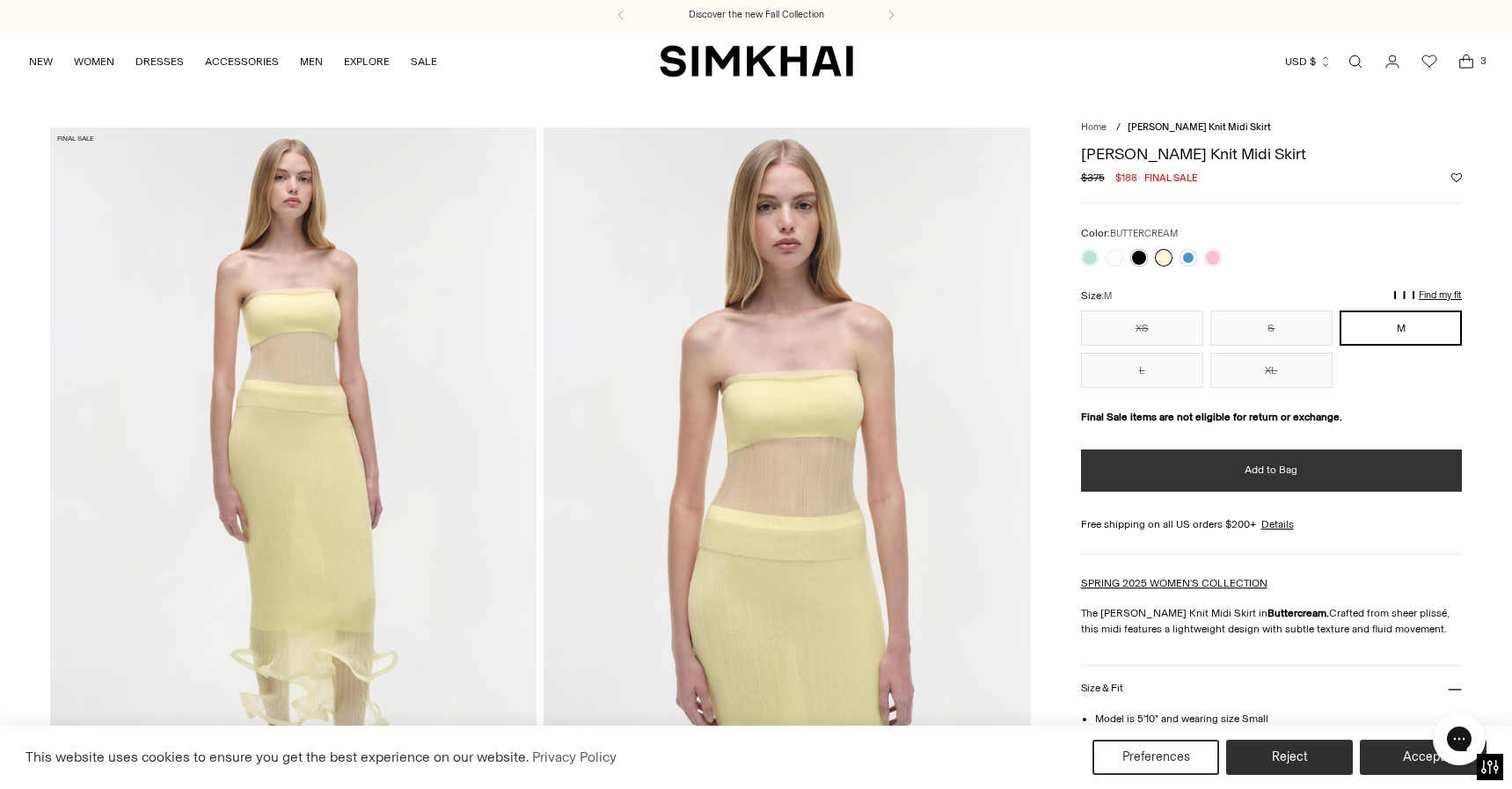
click at [1304, 463] on button "Add to Bag" at bounding box center [1272, 470] width 382 height 42
